Goal: Find specific page/section: Find specific page/section

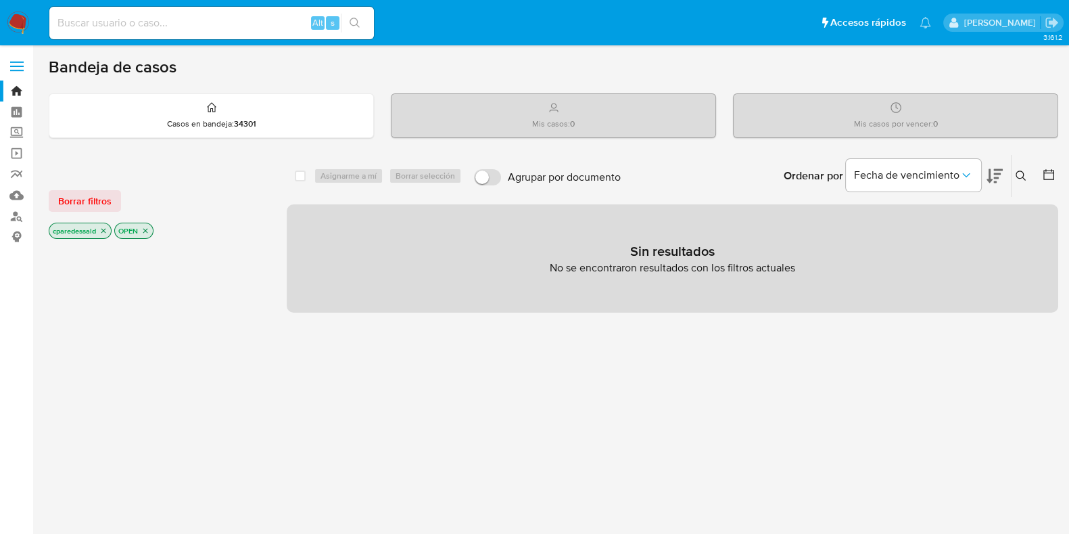
click at [142, 12] on div "Alt s" at bounding box center [211, 23] width 325 height 32
click at [142, 28] on input at bounding box center [211, 23] width 325 height 18
paste input "2302777355"
type input "2302777355"
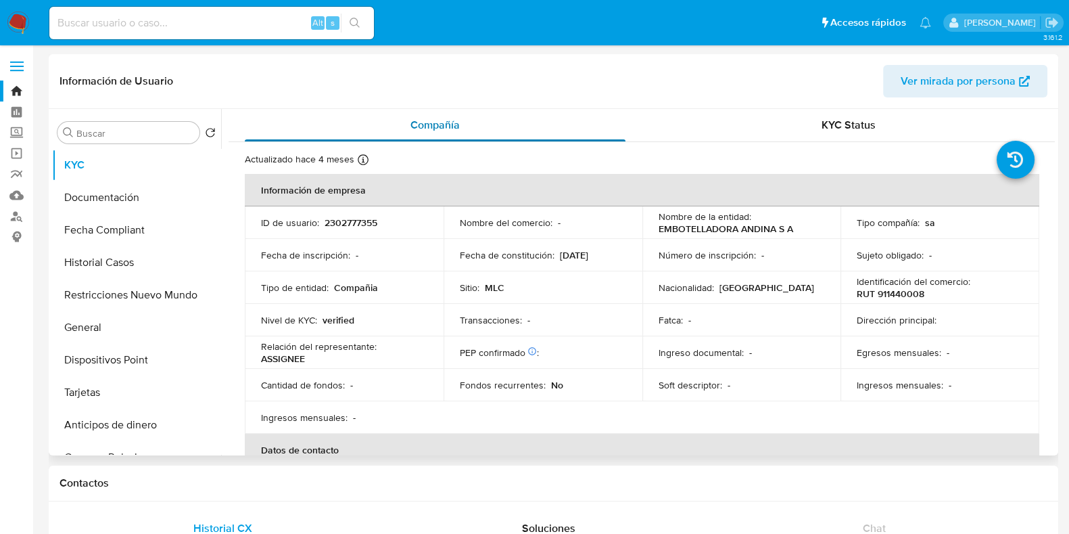
select select "10"
click at [144, 22] on input at bounding box center [211, 23] width 325 height 18
paste input "1064134274"
type input "1064134274"
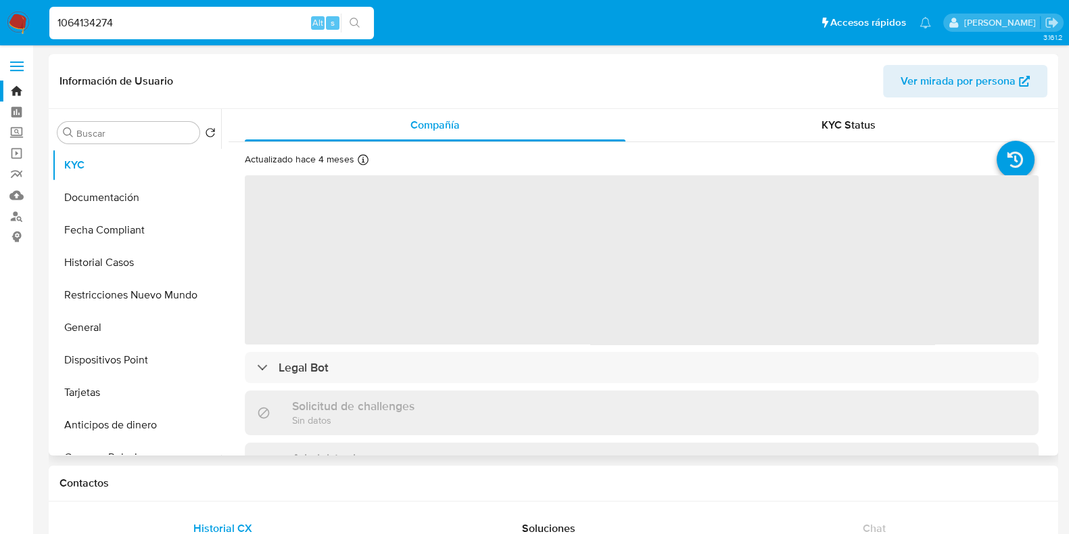
select select "10"
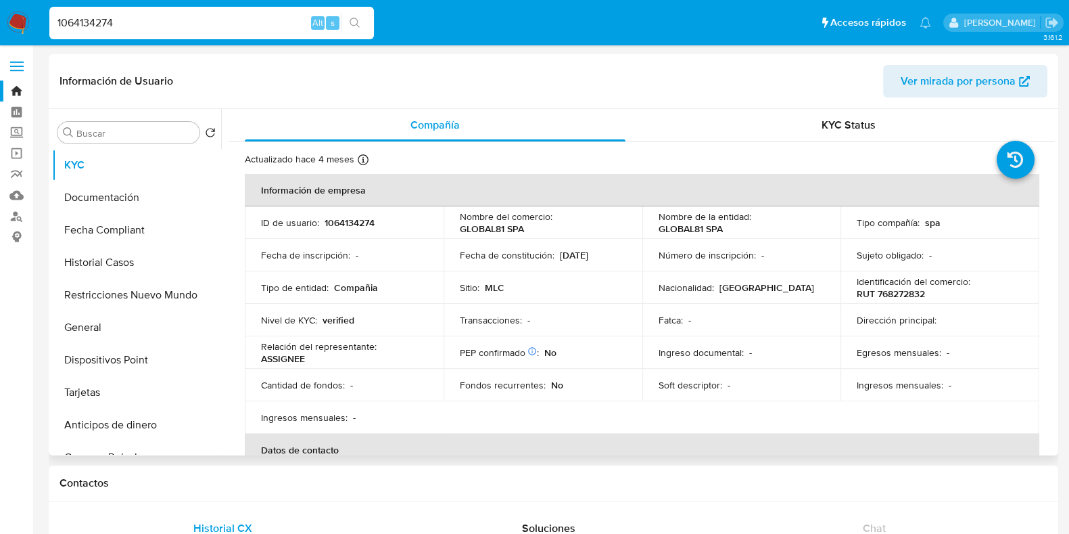
click at [903, 287] on p "RUT 768272832" at bounding box center [891, 293] width 68 height 12
